Goal: Task Accomplishment & Management: Manage account settings

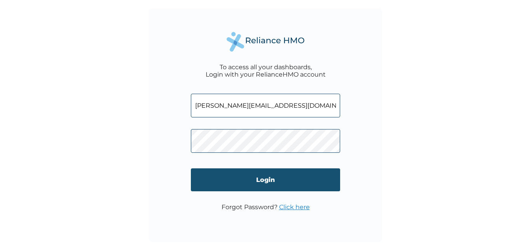
click at [273, 185] on input "Login" at bounding box center [265, 179] width 149 height 23
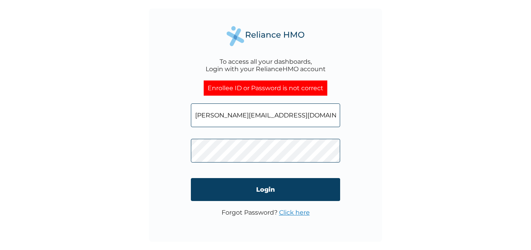
click at [289, 214] on link "Click here" at bounding box center [294, 212] width 31 height 7
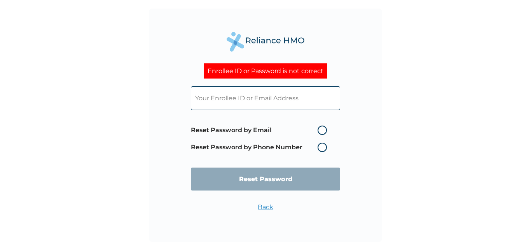
type input "e.amadi@noscooil.com"
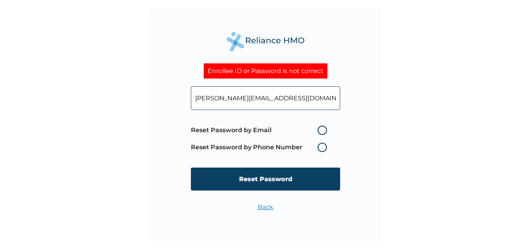
click at [324, 130] on label "Reset Password by Email" at bounding box center [261, 129] width 140 height 9
click at [319, 130] on input "Reset Password by Email" at bounding box center [313, 130] width 12 height 12
radio input "true"
drag, startPoint x: 324, startPoint y: 130, endPoint x: 324, endPoint y: 146, distance: 16.3
click at [324, 146] on span "Reset Password by Email Reset Password by Phone Number" at bounding box center [261, 139] width 140 height 34
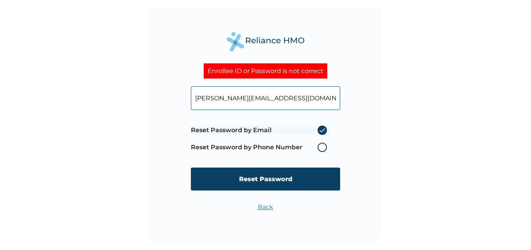
click at [324, 146] on label "Reset Password by Phone Number" at bounding box center [261, 147] width 140 height 9
click at [324, 131] on label "Reset Password by Email" at bounding box center [261, 129] width 140 height 9
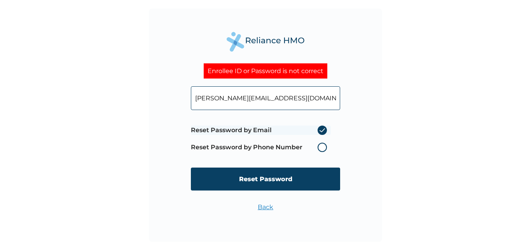
click at [319, 131] on input "Reset Password by Email" at bounding box center [313, 130] width 12 height 12
click at [322, 146] on label "Reset Password by Phone Number" at bounding box center [261, 147] width 140 height 9
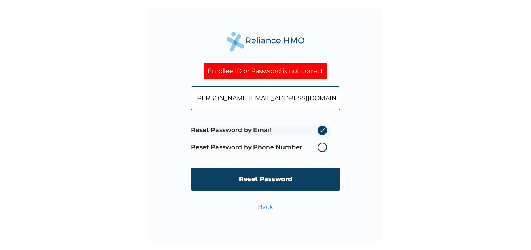
click at [322, 146] on label "Reset Password by Phone Number" at bounding box center [261, 147] width 140 height 9
click at [324, 127] on label "Reset Password by Email" at bounding box center [261, 129] width 140 height 9
click at [319, 127] on input "Reset Password by Email" at bounding box center [313, 130] width 12 height 12
click at [324, 127] on label "Reset Password by Email" at bounding box center [261, 129] width 140 height 9
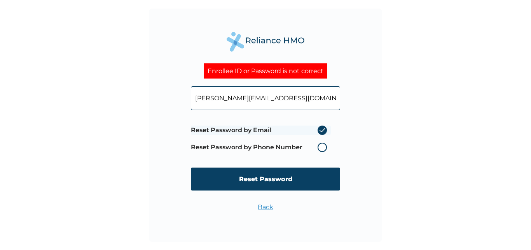
click at [319, 127] on input "Reset Password by Email" at bounding box center [313, 130] width 12 height 12
click at [324, 127] on label "Reset Password by Email" at bounding box center [261, 129] width 140 height 9
click at [319, 127] on input "Reset Password by Email" at bounding box center [313, 130] width 12 height 12
click at [324, 127] on label "Reset Password by Email" at bounding box center [261, 129] width 140 height 9
click at [319, 127] on input "Reset Password by Email" at bounding box center [313, 130] width 12 height 12
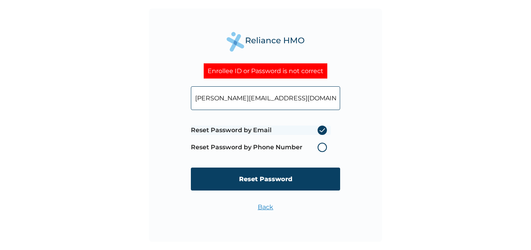
click at [322, 145] on label "Reset Password by Phone Number" at bounding box center [261, 147] width 140 height 9
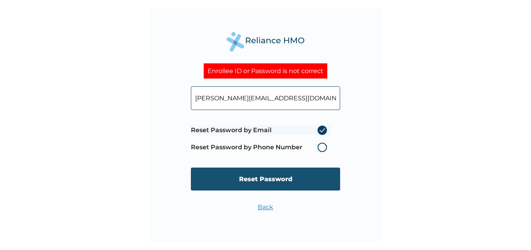
click at [284, 172] on input "Reset Password" at bounding box center [265, 178] width 149 height 23
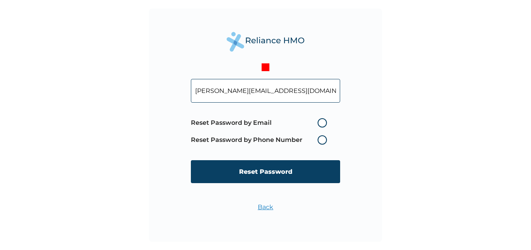
click at [326, 143] on label "Reset Password by Phone Number" at bounding box center [261, 139] width 140 height 9
click at [321, 141] on label "Reset Password by Phone Number" at bounding box center [261, 139] width 140 height 9
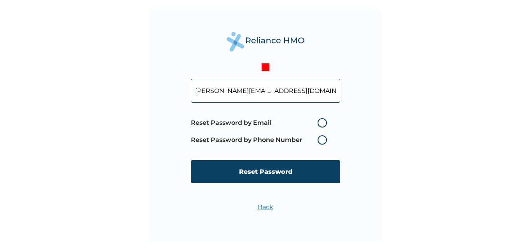
click at [321, 136] on label "Reset Password by Phone Number" at bounding box center [261, 139] width 140 height 9
click at [322, 122] on label "Reset Password by Email" at bounding box center [261, 122] width 140 height 9
click at [319, 122] on input "Reset Password by Email" at bounding box center [313, 123] width 12 height 12
radio input "true"
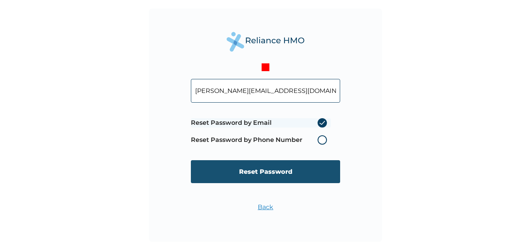
click at [300, 174] on input "Reset Password" at bounding box center [265, 171] width 149 height 23
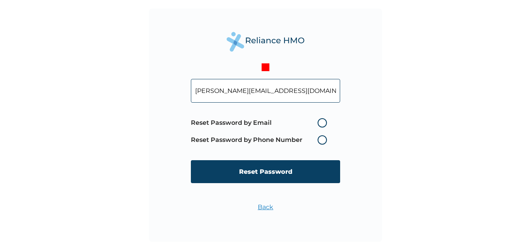
click at [263, 208] on link "Back" at bounding box center [266, 206] width 16 height 7
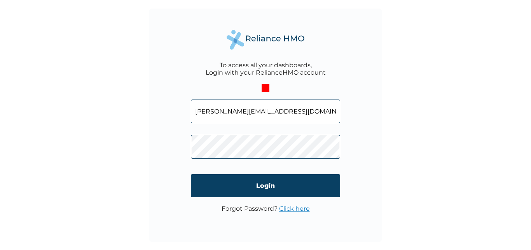
drag, startPoint x: 154, startPoint y: 26, endPoint x: 164, endPoint y: 3, distance: 25.3
click at [163, 7] on div "To access all your dashboards, Login with your RelianceHMO account e.amadi@nosc…" at bounding box center [265, 125] width 531 height 250
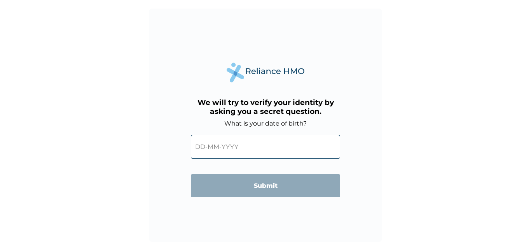
click at [235, 148] on input "text" at bounding box center [265, 147] width 149 height 24
click at [336, 227] on div "We will try to verify your identity by asking you a secret question. What is yo…" at bounding box center [265, 125] width 233 height 233
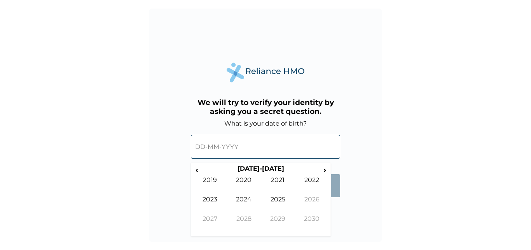
click at [237, 150] on input "text" at bounding box center [265, 147] width 149 height 24
click at [198, 170] on span "‹" at bounding box center [197, 170] width 8 height 10
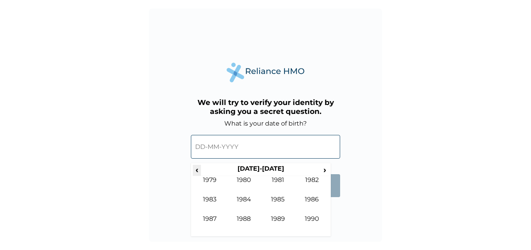
click at [198, 170] on span "‹" at bounding box center [197, 170] width 8 height 10
click at [200, 147] on input "text" at bounding box center [265, 147] width 149 height 24
click at [243, 216] on td "1968" at bounding box center [244, 224] width 34 height 19
click at [211, 180] on td "Jan" at bounding box center [210, 185] width 34 height 19
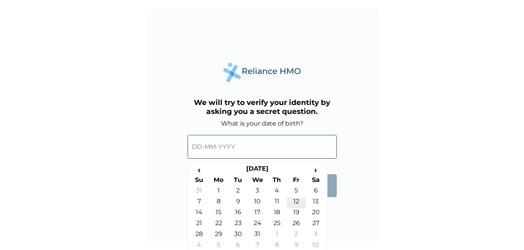
click at [294, 198] on td "12" at bounding box center [296, 202] width 19 height 11
type input "12-01-1968"
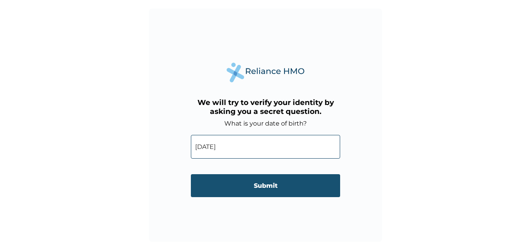
click at [261, 182] on input "Submit" at bounding box center [265, 185] width 149 height 23
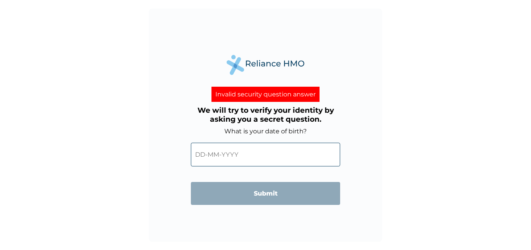
click at [231, 157] on input "text" at bounding box center [265, 155] width 149 height 24
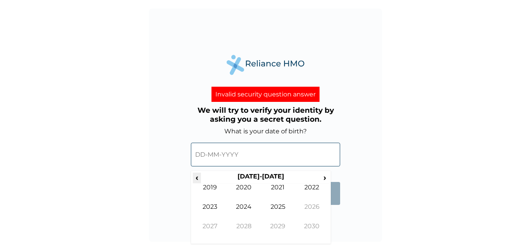
click at [197, 177] on span "‹" at bounding box center [197, 177] width 8 height 10
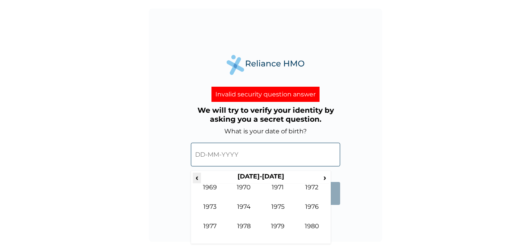
click at [197, 177] on span "‹" at bounding box center [197, 177] width 8 height 10
click at [244, 207] on td "1964" at bounding box center [244, 212] width 34 height 19
click at [213, 187] on td "Jan" at bounding box center [210, 192] width 34 height 19
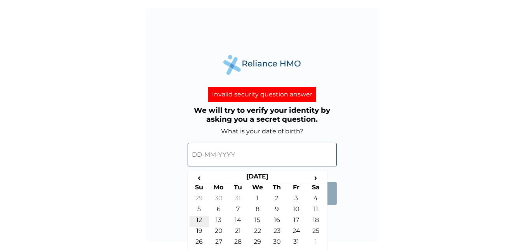
click at [198, 218] on td "12" at bounding box center [199, 221] width 19 height 11
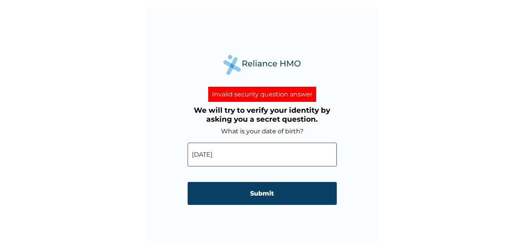
type input "12-01-1964"
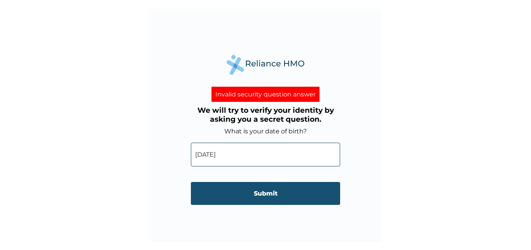
click at [265, 193] on input "Submit" at bounding box center [265, 193] width 149 height 23
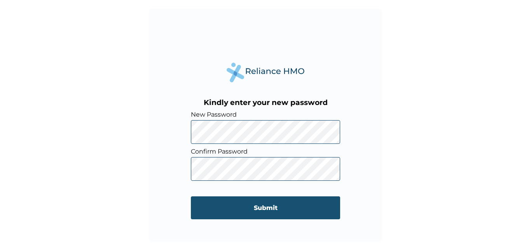
click at [258, 204] on input "Submit" at bounding box center [265, 207] width 149 height 23
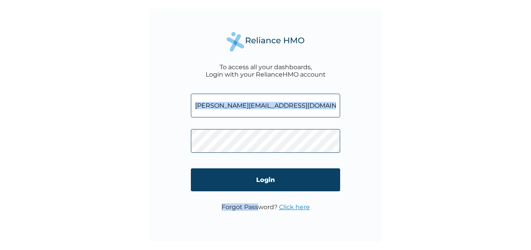
drag, startPoint x: 0, startPoint y: 0, endPoint x: 242, endPoint y: 197, distance: 312.1
click at [242, 197] on div "To access all your dashboards, Login with your RelianceHMO account e.amadi@nosc…" at bounding box center [265, 125] width 233 height 233
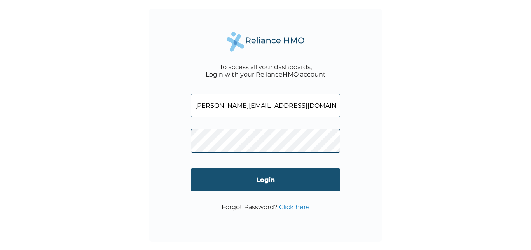
click at [261, 177] on input "Login" at bounding box center [265, 179] width 149 height 23
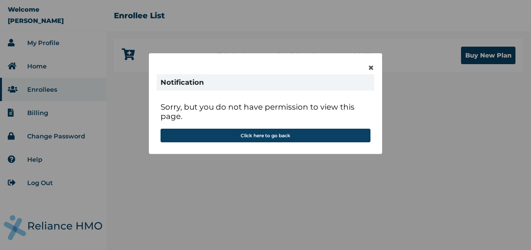
click at [267, 172] on div "× Notification Sorry, but you do not have permission to view this page. Click h…" at bounding box center [265, 125] width 531 height 250
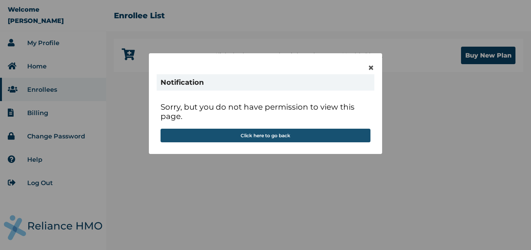
click at [262, 137] on button "Click here to go back" at bounding box center [265, 136] width 210 height 14
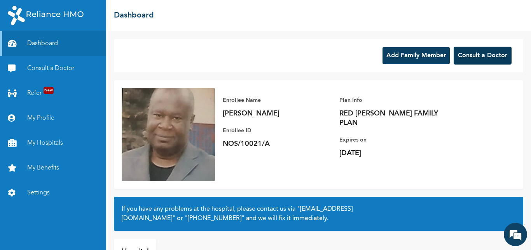
click at [465, 57] on button "Consult a Doctor" at bounding box center [482, 56] width 58 height 18
click at [38, 116] on link "My Profile" at bounding box center [53, 118] width 106 height 25
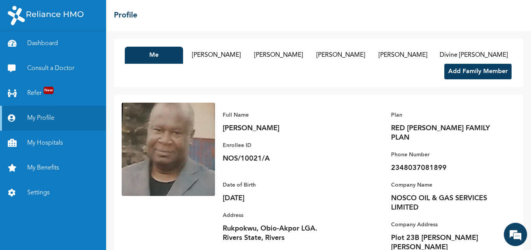
scroll to position [14, 0]
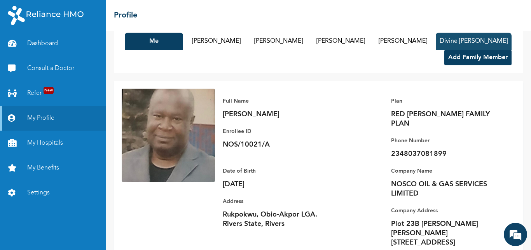
drag, startPoint x: 161, startPoint y: 58, endPoint x: 151, endPoint y: 58, distance: 10.1
click at [436, 50] on button "Divine [PERSON_NAME]" at bounding box center [474, 41] width 76 height 17
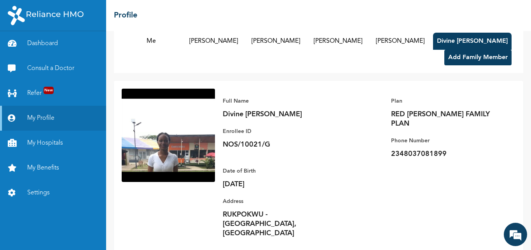
scroll to position [31, 0]
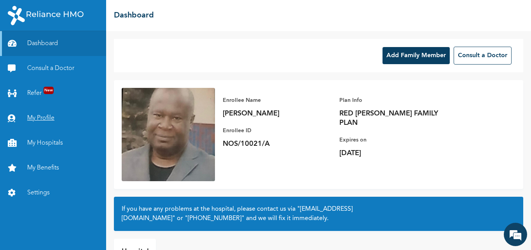
click at [43, 116] on link "My Profile" at bounding box center [53, 118] width 106 height 25
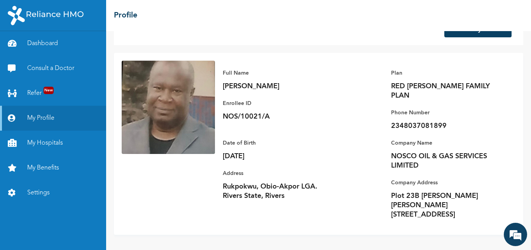
scroll to position [50, 0]
click at [40, 117] on link "My Profile" at bounding box center [53, 118] width 106 height 25
click at [126, 17] on h2 "Profile" at bounding box center [125, 16] width 23 height 12
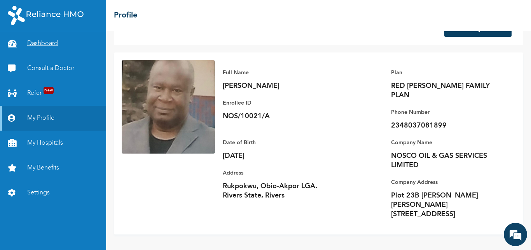
click at [56, 44] on link "Dashboard" at bounding box center [53, 43] width 106 height 25
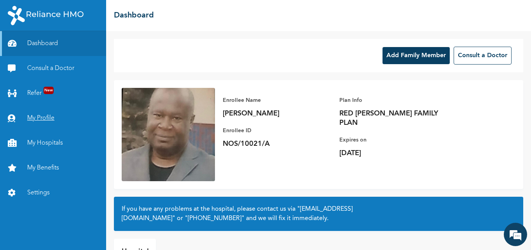
click at [44, 118] on link "My Profile" at bounding box center [53, 118] width 106 height 25
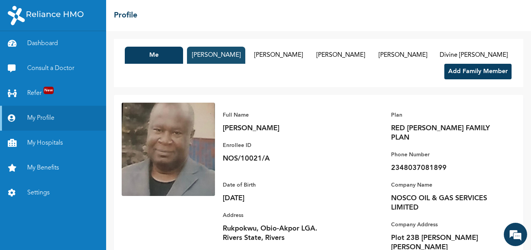
click at [215, 51] on button "[PERSON_NAME]" at bounding box center [216, 55] width 58 height 17
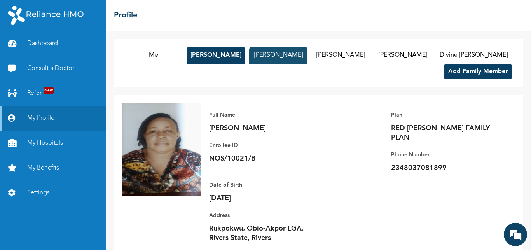
click at [284, 56] on button "[PERSON_NAME]" at bounding box center [278, 55] width 58 height 17
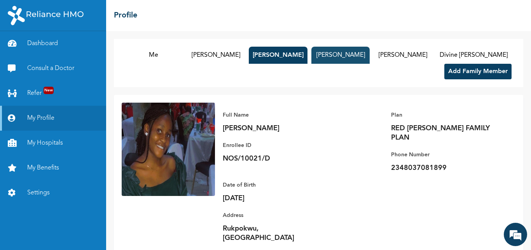
click at [348, 51] on button "[PERSON_NAME]" at bounding box center [340, 55] width 58 height 17
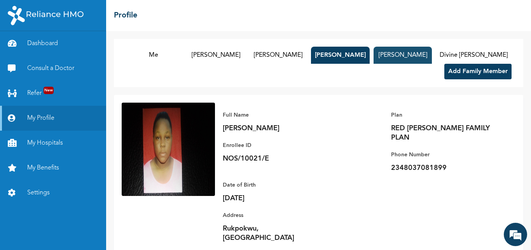
click at [427, 55] on button "[PERSON_NAME]" at bounding box center [402, 55] width 58 height 17
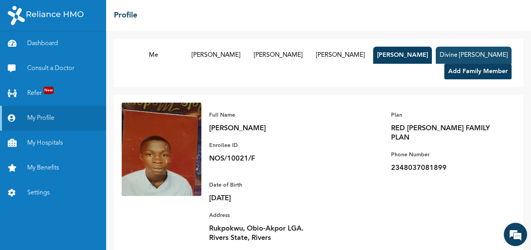
click at [436, 64] on button "Divine [PERSON_NAME]" at bounding box center [474, 55] width 76 height 17
